Goal: Task Accomplishment & Management: Manage account settings

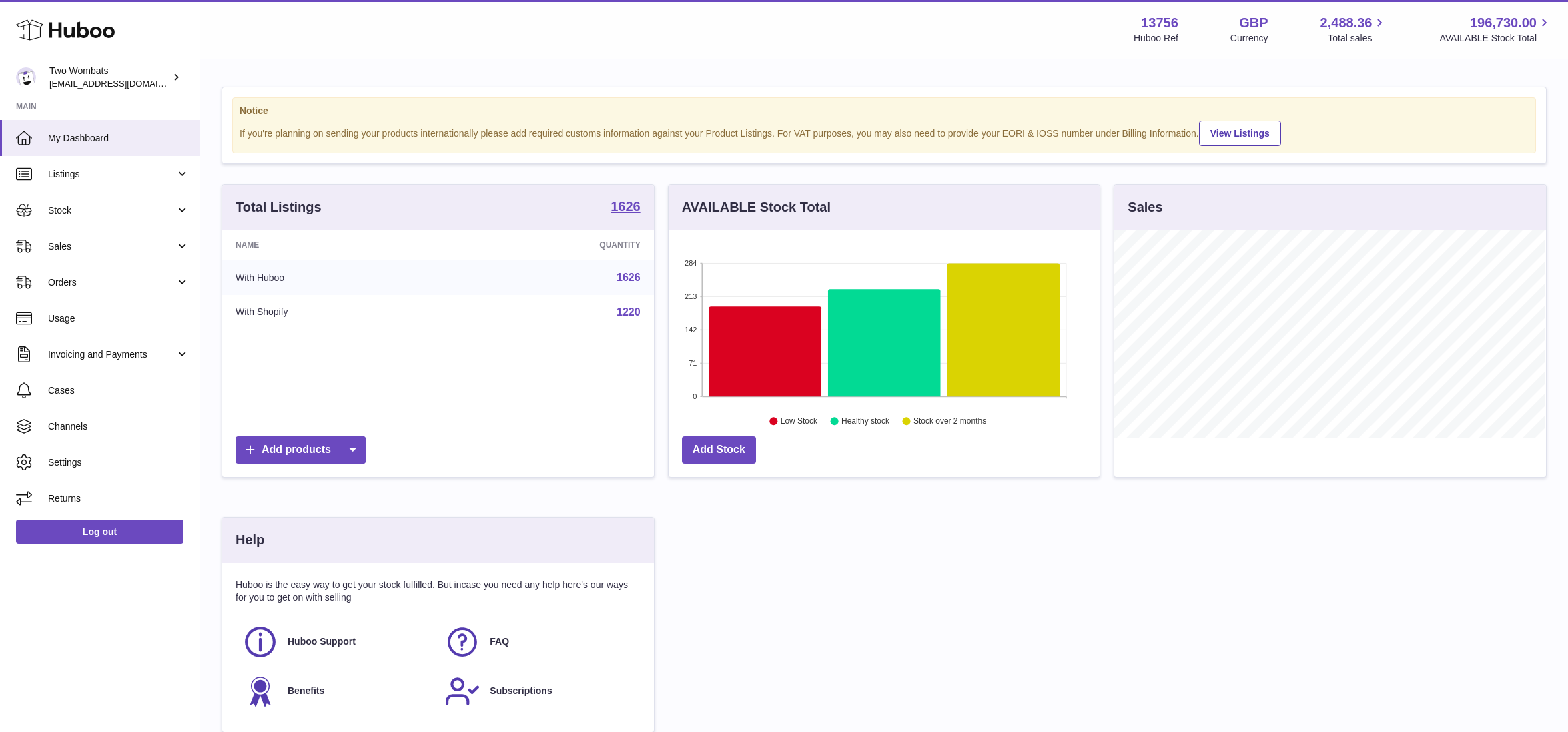
scroll to position [208, 431]
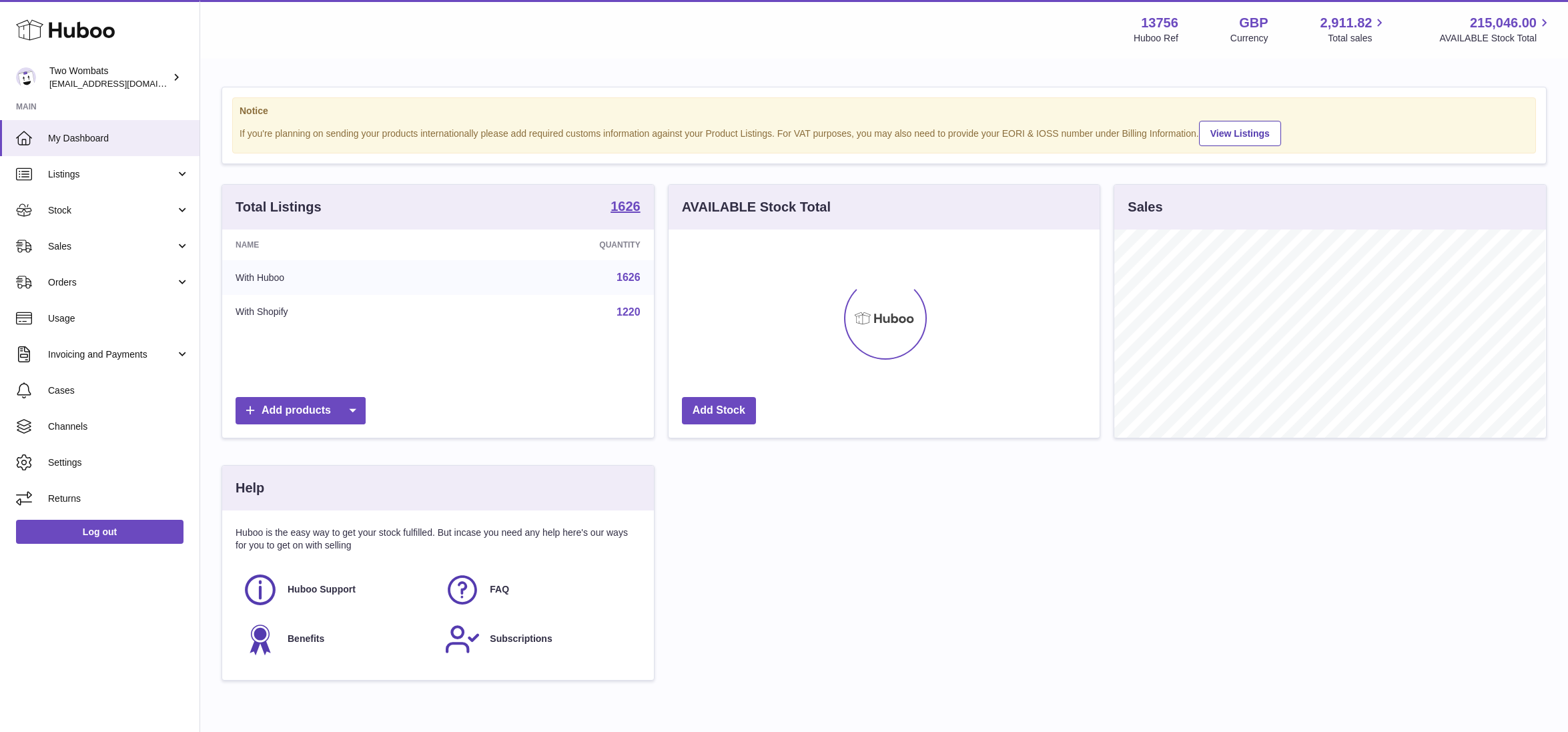
scroll to position [208, 431]
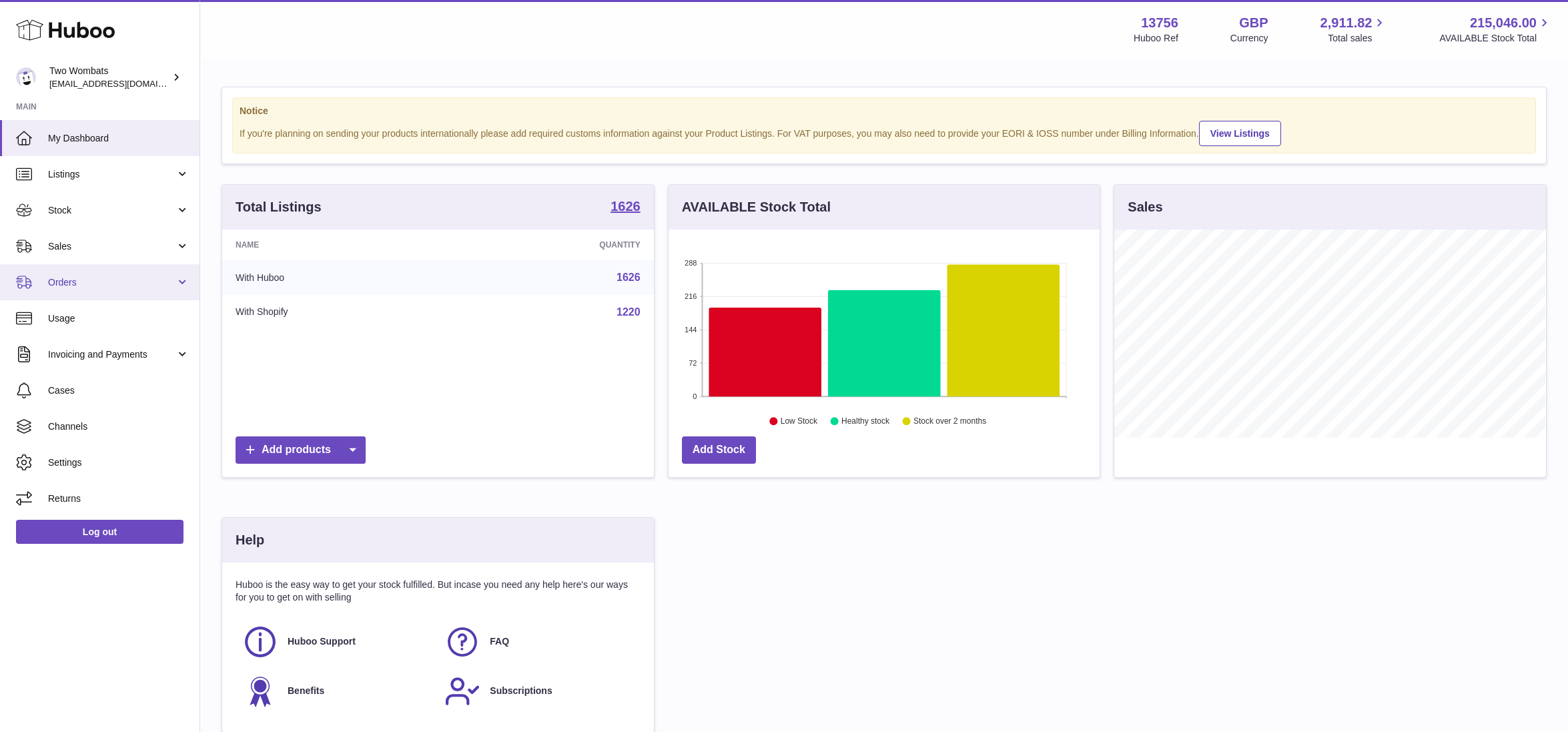
click at [138, 284] on span "Orders" at bounding box center [112, 282] width 127 height 13
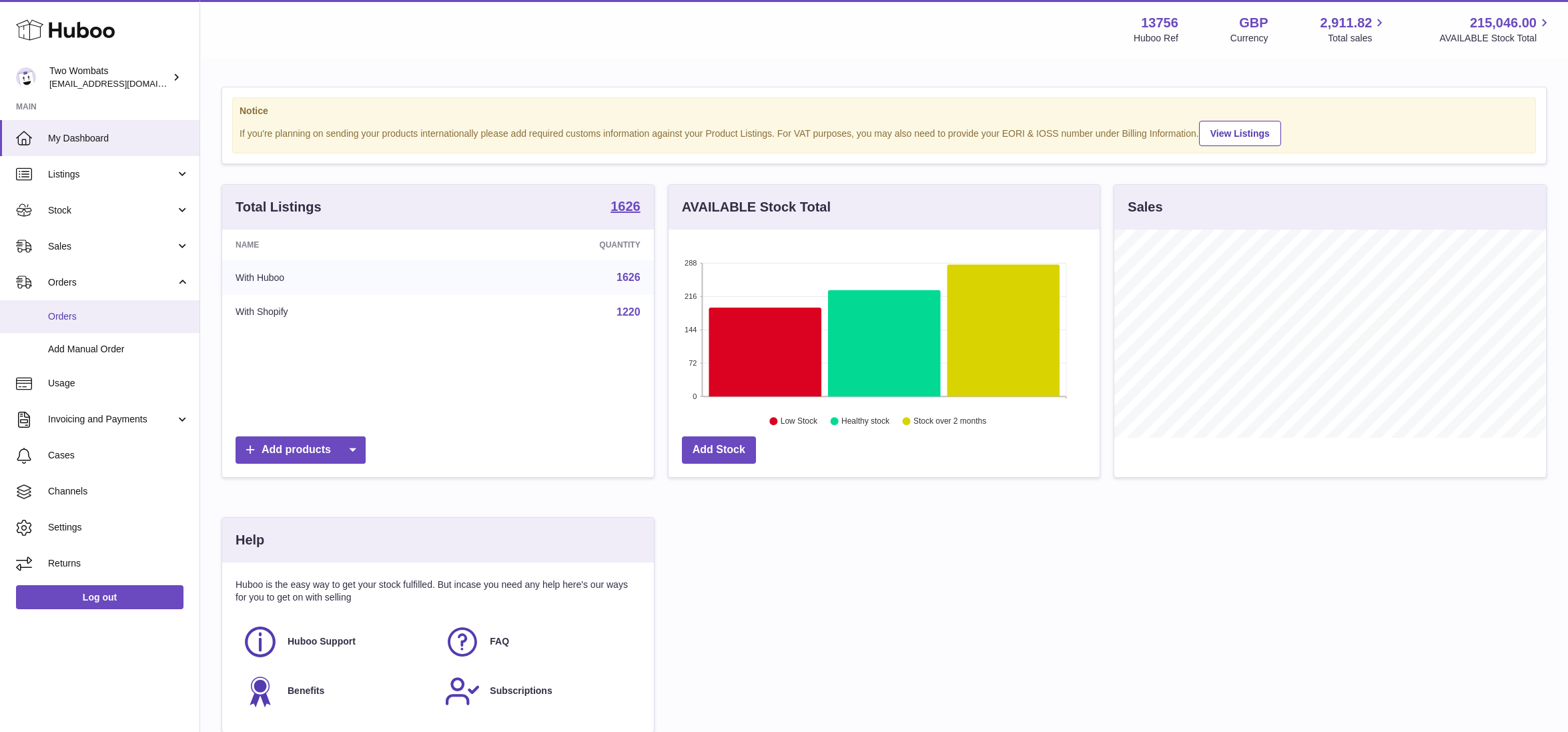
click at [118, 311] on span "Orders" at bounding box center [118, 316] width 141 height 13
